Goal: Complete application form

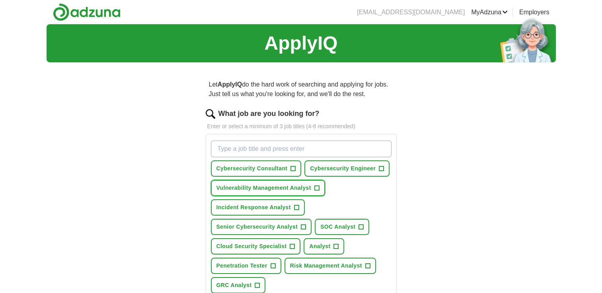
click at [315, 186] on span "+" at bounding box center [316, 188] width 5 height 6
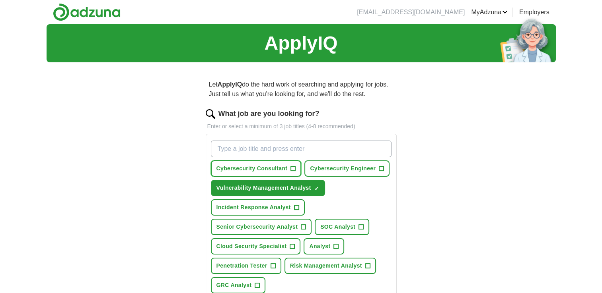
click at [291, 166] on span "+" at bounding box center [293, 169] width 5 height 6
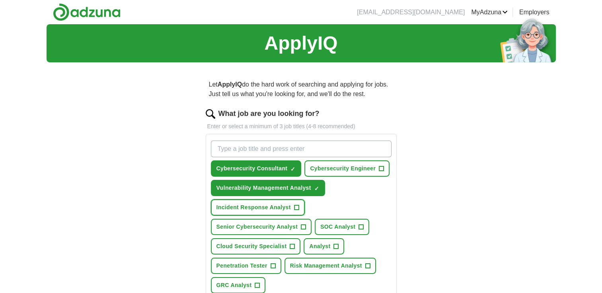
click at [296, 205] on span "+" at bounding box center [296, 208] width 5 height 6
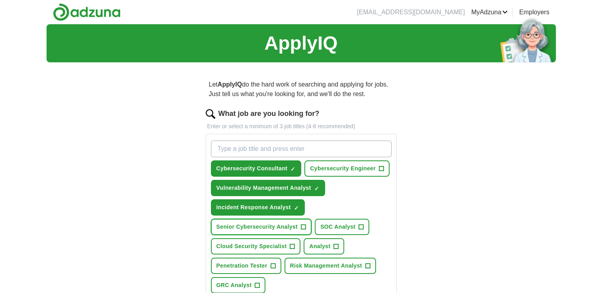
click at [302, 224] on span "+" at bounding box center [303, 227] width 5 height 6
click at [361, 225] on span "+" at bounding box center [361, 227] width 5 height 6
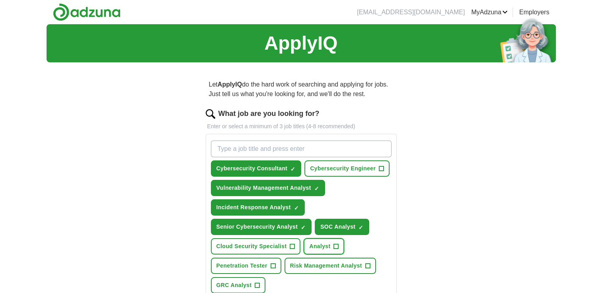
click at [335, 244] on span "+" at bounding box center [336, 247] width 5 height 6
click at [290, 244] on span "+" at bounding box center [292, 247] width 5 height 6
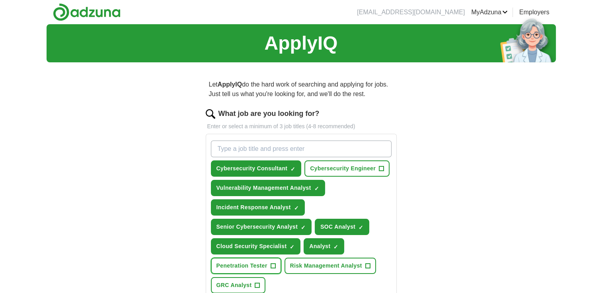
click at [271, 264] on span "+" at bounding box center [272, 266] width 5 height 6
click at [366, 264] on span "+" at bounding box center [367, 266] width 5 height 6
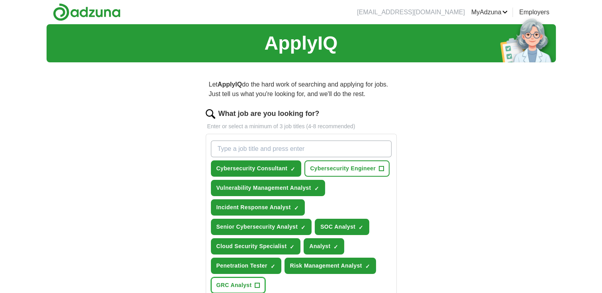
click at [256, 283] on span "+" at bounding box center [257, 286] width 5 height 6
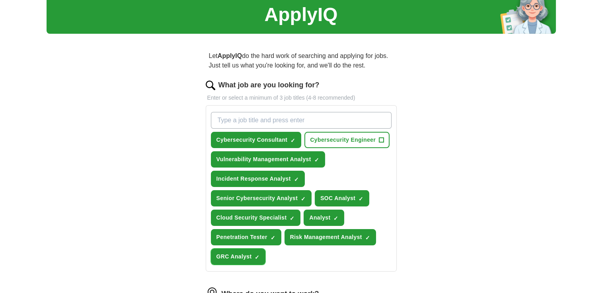
scroll to position [11, 0]
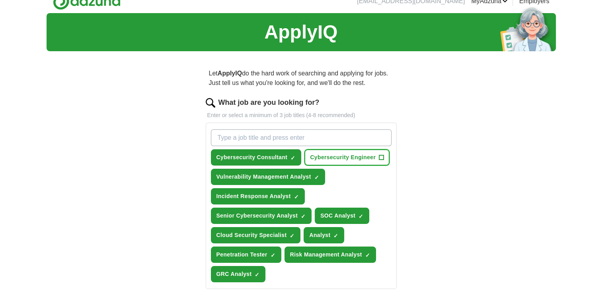
click at [381, 155] on span "+" at bounding box center [381, 158] width 5 height 6
click at [225, 140] on input "What job are you looking for?" at bounding box center [301, 138] width 181 height 17
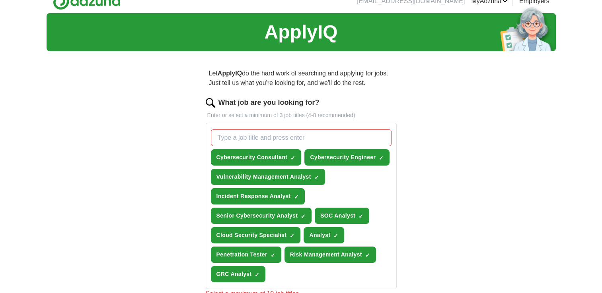
click at [474, 197] on div "ApplyIQ Let ApplyIQ do the hard work of searching and applying for jobs. Just t…" at bounding box center [301, 242] width 509 height 458
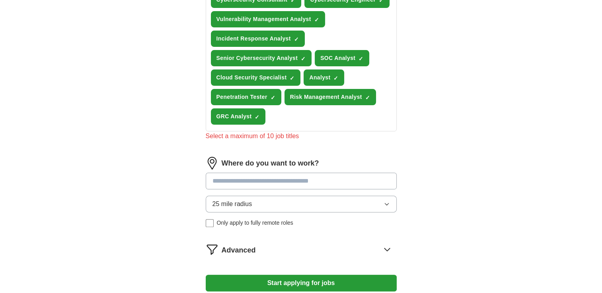
scroll to position [218, 0]
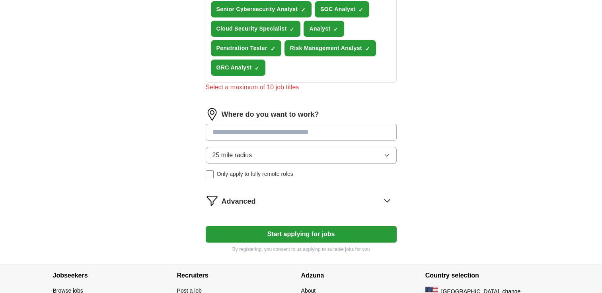
click at [387, 155] on icon "button" at bounding box center [387, 156] width 4 height 2
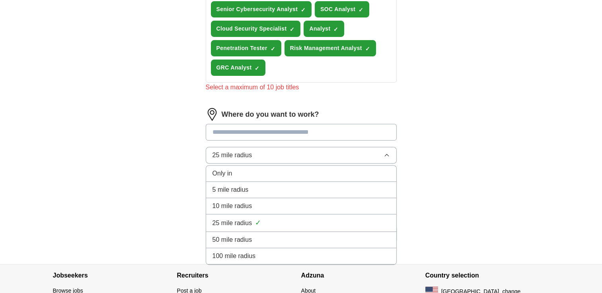
click at [227, 236] on span "50 mile radius" at bounding box center [232, 240] width 40 height 10
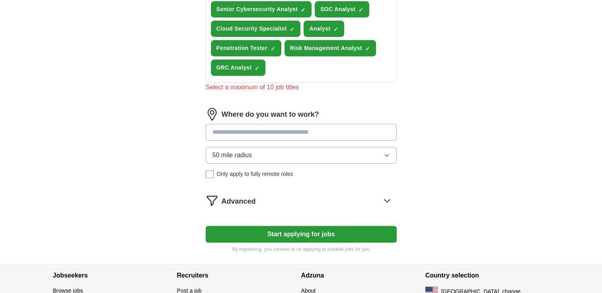
click at [213, 129] on input at bounding box center [301, 132] width 191 height 17
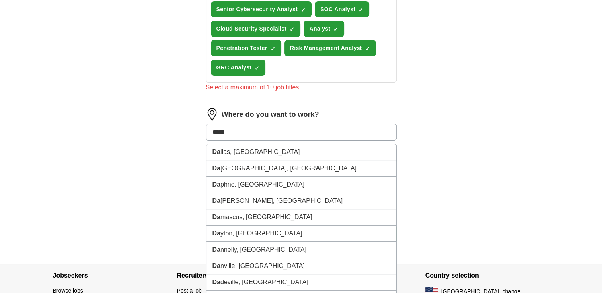
type input "******"
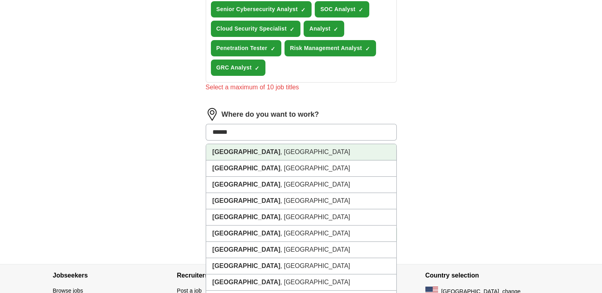
click at [229, 150] on strong "[GEOGRAPHIC_DATA]" at bounding box center [246, 152] width 68 height 7
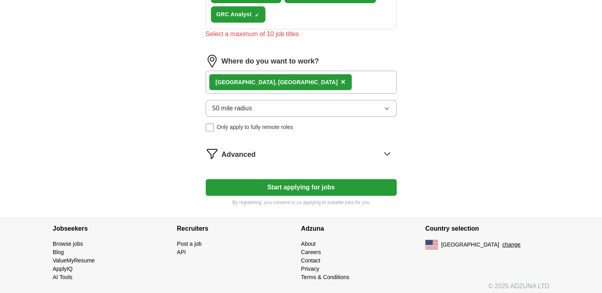
scroll to position [272, 0]
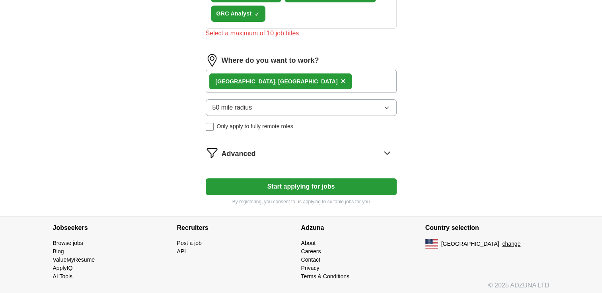
click at [298, 181] on button "Start applying for jobs" at bounding box center [301, 187] width 191 height 17
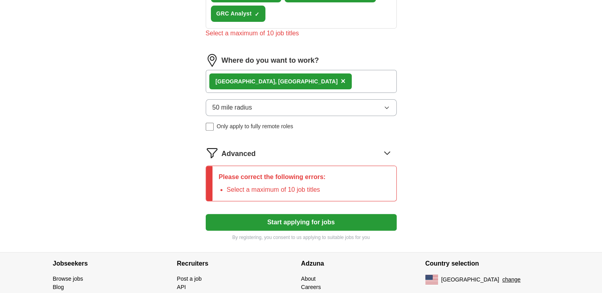
click at [387, 105] on icon "button" at bounding box center [386, 108] width 6 height 6
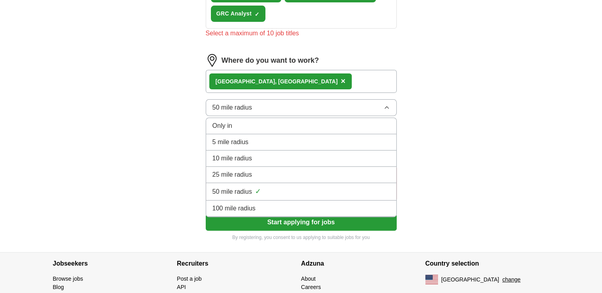
click at [232, 187] on span "50 mile radius" at bounding box center [232, 192] width 40 height 10
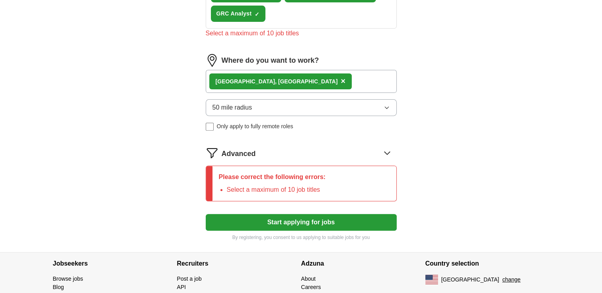
click at [385, 105] on icon "button" at bounding box center [386, 108] width 6 height 6
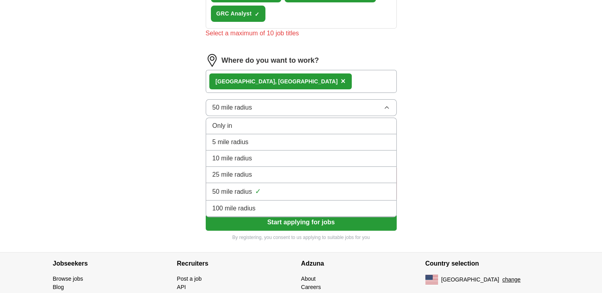
click at [239, 155] on span "10 mile radius" at bounding box center [232, 159] width 40 height 10
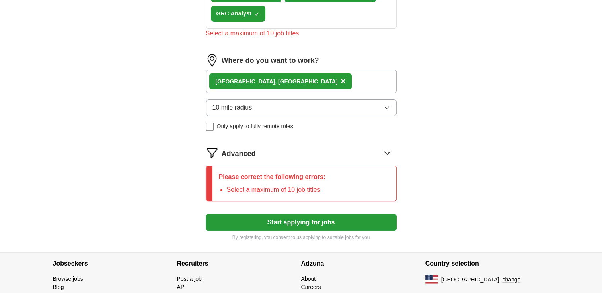
click at [281, 217] on button "Start applying for jobs" at bounding box center [301, 222] width 191 height 17
click at [386, 106] on icon "button" at bounding box center [386, 108] width 6 height 6
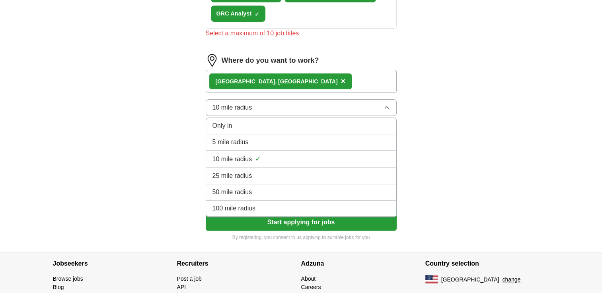
click at [235, 188] on span "50 mile radius" at bounding box center [232, 193] width 40 height 10
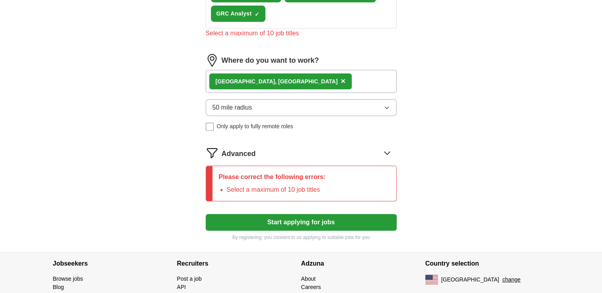
click at [288, 217] on button "Start applying for jobs" at bounding box center [301, 222] width 191 height 17
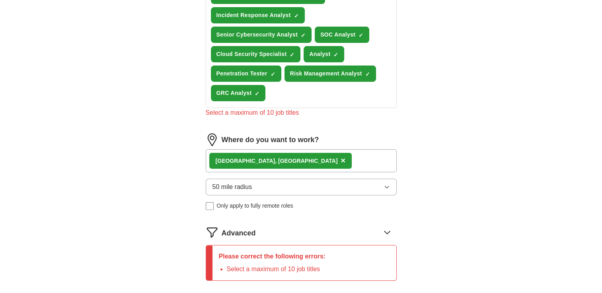
scroll to position [192, 0]
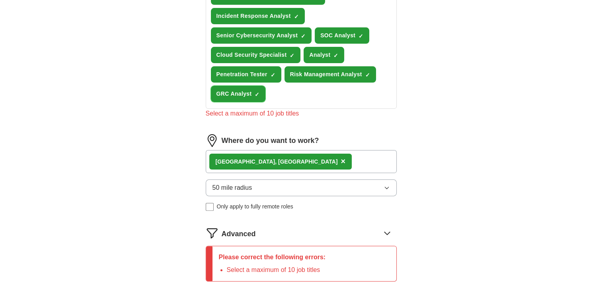
click at [240, 91] on span "GRC Analyst" at bounding box center [233, 94] width 35 height 8
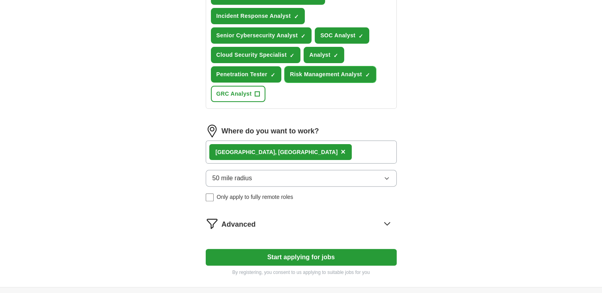
click at [328, 72] on span "Risk Management Analyst" at bounding box center [326, 74] width 72 height 8
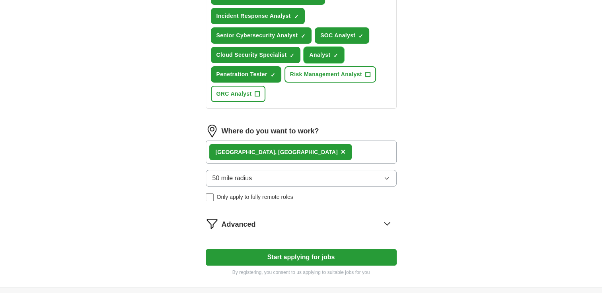
click at [320, 52] on span "Analyst" at bounding box center [319, 55] width 21 height 8
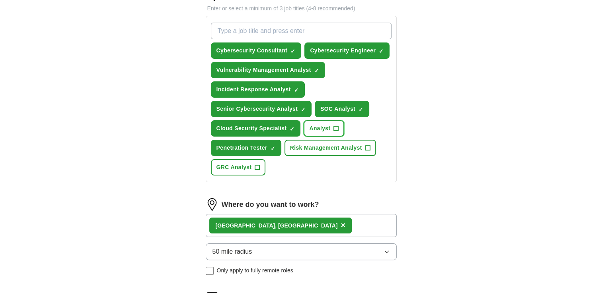
scroll to position [118, 0]
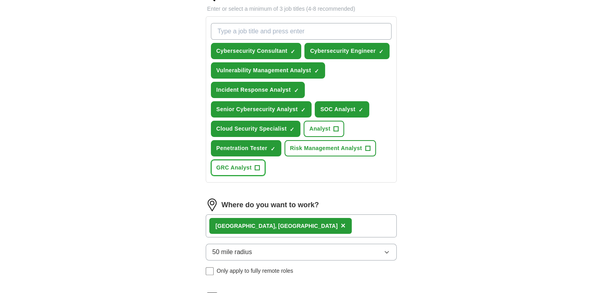
click at [234, 165] on span "GRC Analyst" at bounding box center [233, 168] width 35 height 8
click at [323, 147] on span "Risk Management Analyst" at bounding box center [326, 148] width 72 height 8
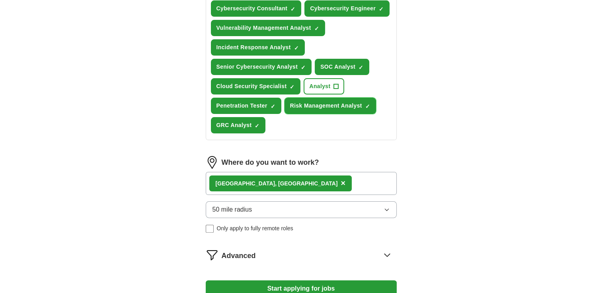
scroll to position [211, 0]
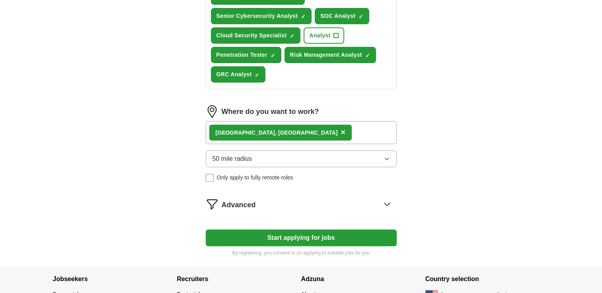
click at [290, 233] on button "Start applying for jobs" at bounding box center [301, 238] width 191 height 17
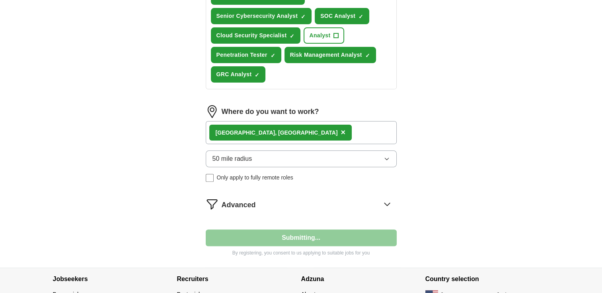
select select "**"
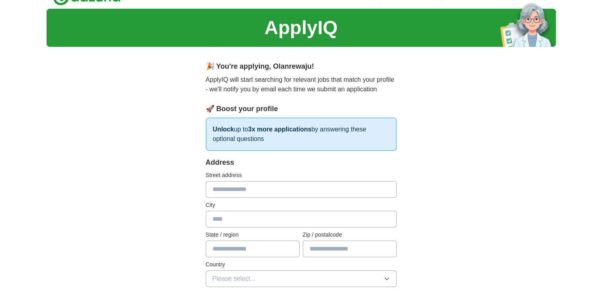
scroll to position [0, 0]
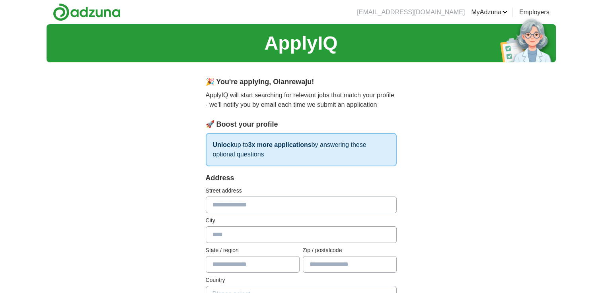
click at [222, 206] on input "text" at bounding box center [301, 205] width 191 height 17
type input "**********"
type input "*********"
type input "*****"
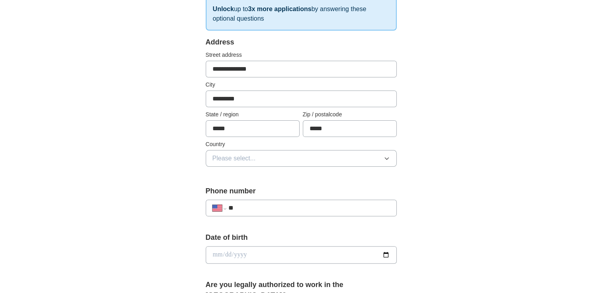
scroll to position [145, 0]
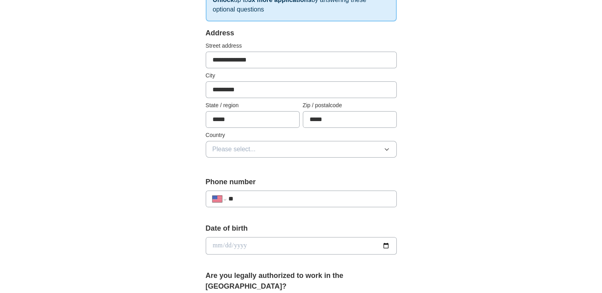
click at [387, 146] on icon "button" at bounding box center [386, 149] width 6 height 6
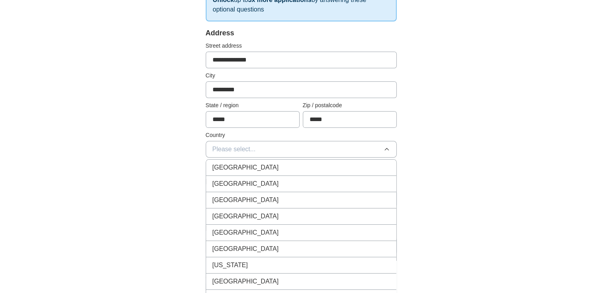
click at [226, 182] on span "[GEOGRAPHIC_DATA]" at bounding box center [245, 184] width 66 height 10
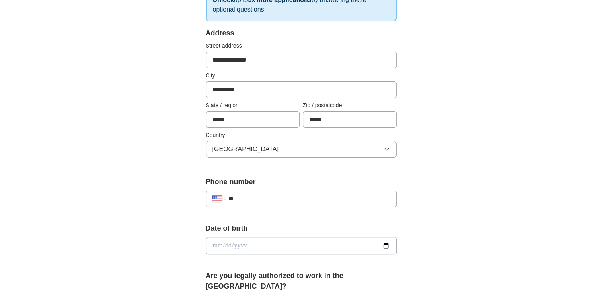
click at [245, 199] on input "**" at bounding box center [308, 199] width 161 height 10
type input "**********"
click at [488, 190] on div "**********" at bounding box center [301, 241] width 509 height 724
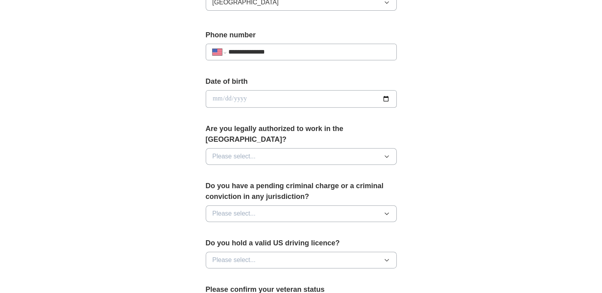
scroll to position [293, 0]
click at [384, 153] on icon "button" at bounding box center [386, 156] width 6 height 6
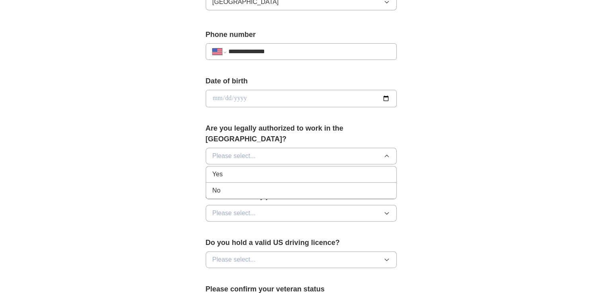
click at [218, 170] on span "Yes" at bounding box center [217, 175] width 10 height 10
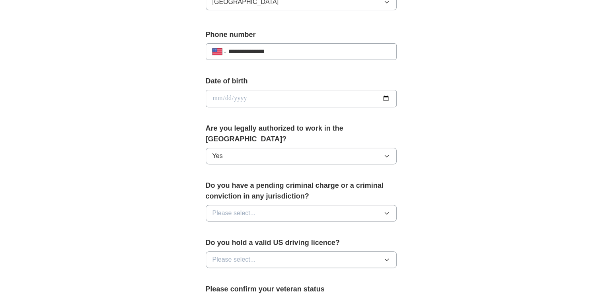
click at [386, 210] on icon "button" at bounding box center [386, 213] width 6 height 6
click at [218, 243] on span "No" at bounding box center [216, 248] width 8 height 10
click at [385, 257] on icon "button" at bounding box center [386, 260] width 6 height 6
click at [227, 274] on div "Yes" at bounding box center [300, 279] width 177 height 10
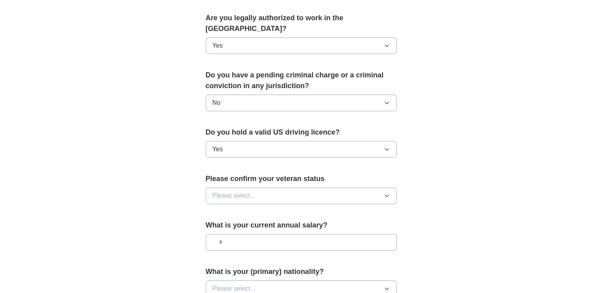
scroll to position [417, 0]
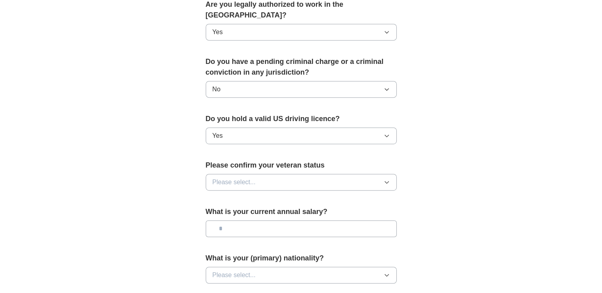
click at [385, 182] on icon "button" at bounding box center [387, 183] width 4 height 2
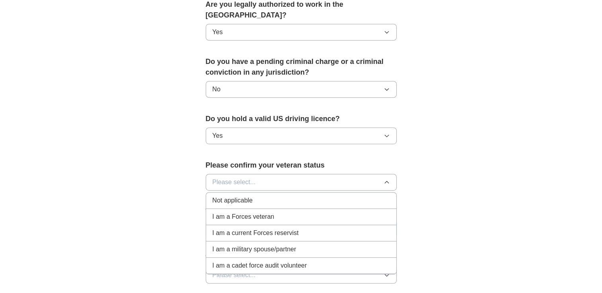
click at [231, 196] on span "Not applicable" at bounding box center [232, 201] width 40 height 10
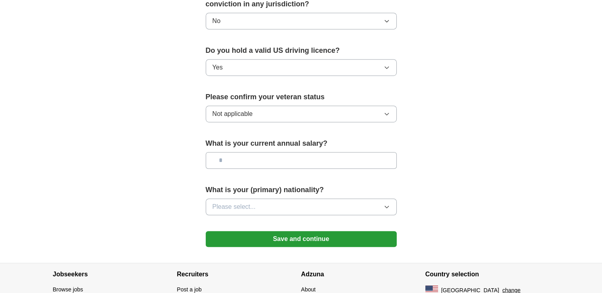
scroll to position [510, 0]
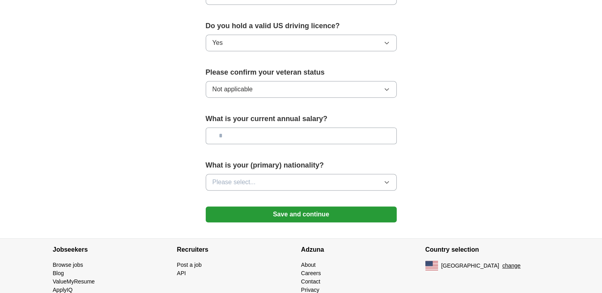
click at [385, 179] on icon "button" at bounding box center [386, 182] width 6 height 6
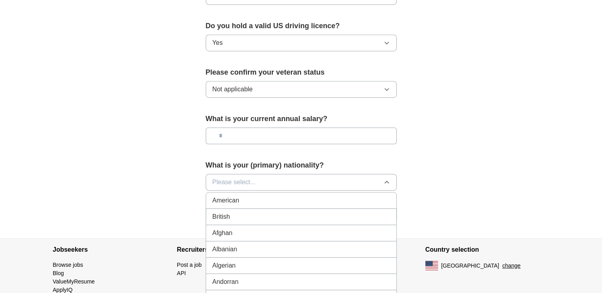
click at [227, 196] on span "American" at bounding box center [225, 201] width 27 height 10
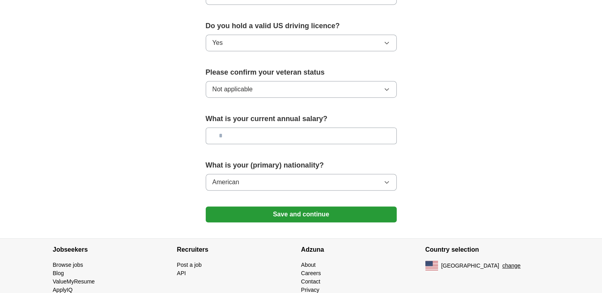
click at [297, 207] on button "Save and continue" at bounding box center [301, 215] width 191 height 16
